Goal: Navigation & Orientation: Find specific page/section

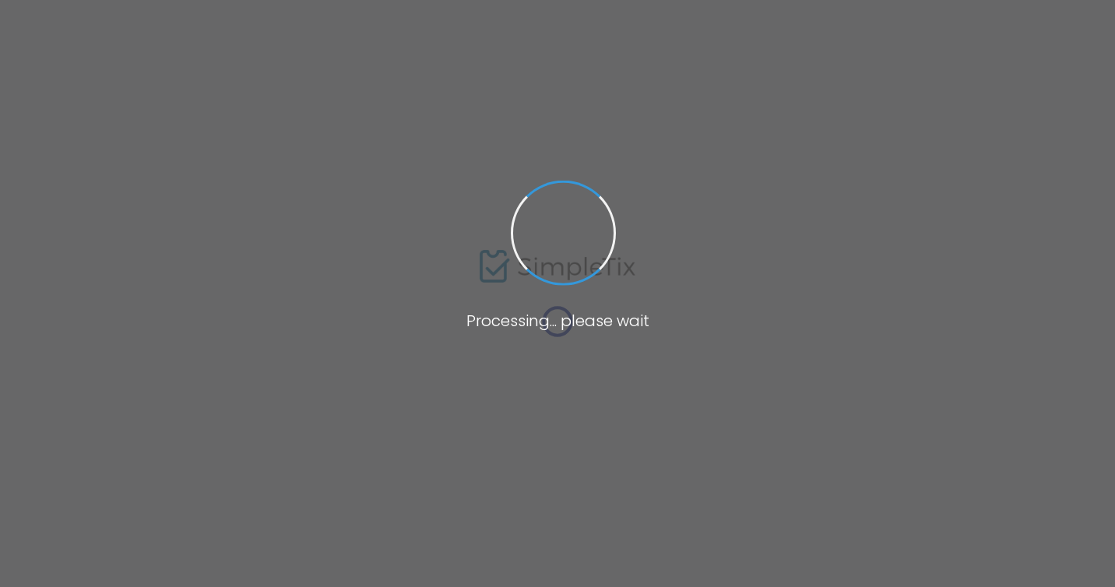
type input "[URL][DOMAIN_NAME][PERSON_NAME]"
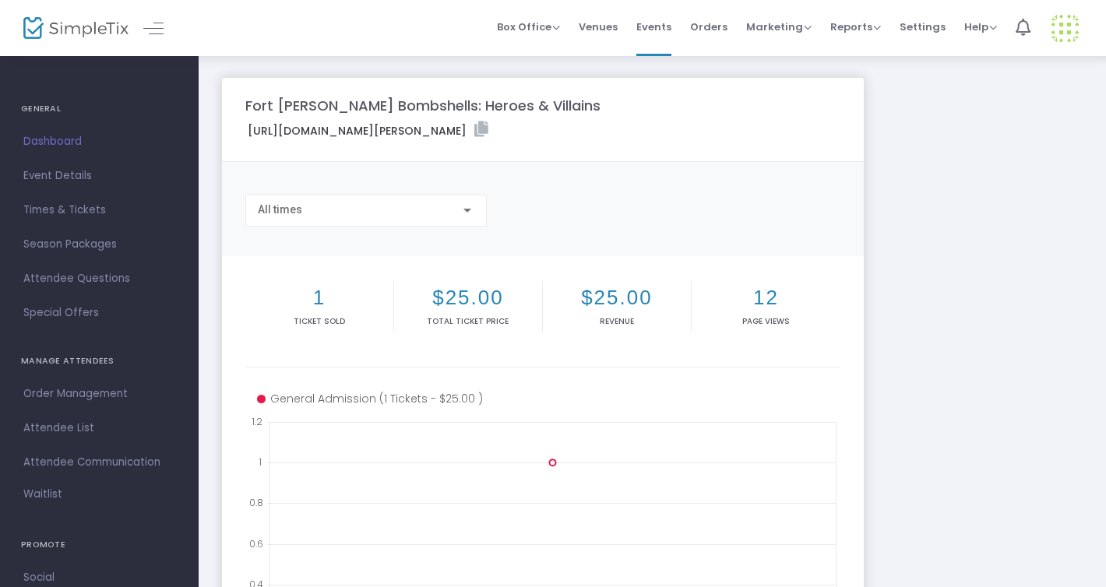
click at [70, 142] on span "Dashboard" at bounding box center [99, 142] width 152 height 20
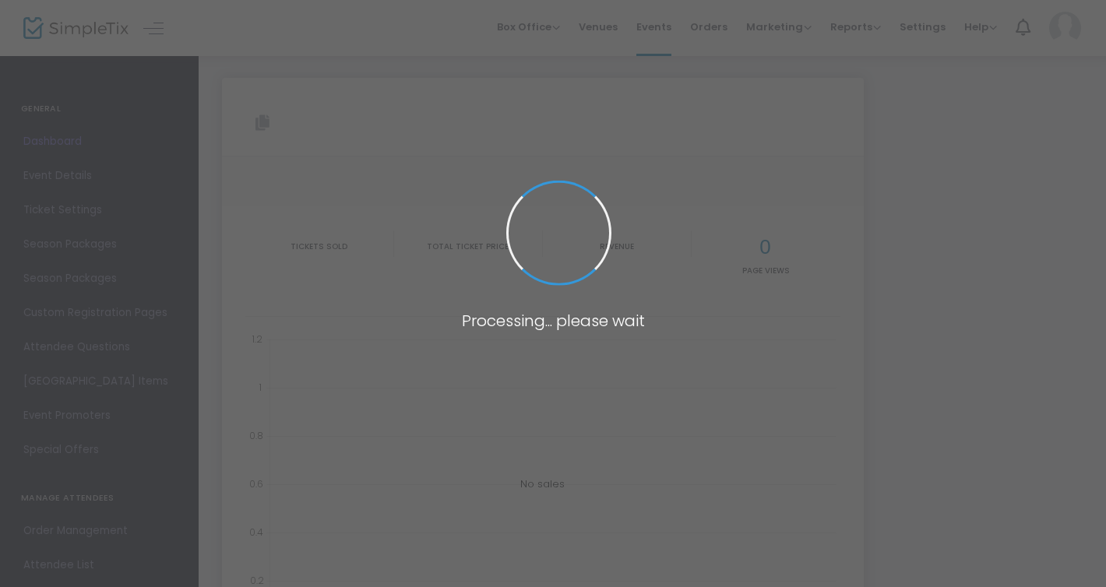
type input "[URL][DOMAIN_NAME][PERSON_NAME]"
